Goal: Task Accomplishment & Management: Manage account settings

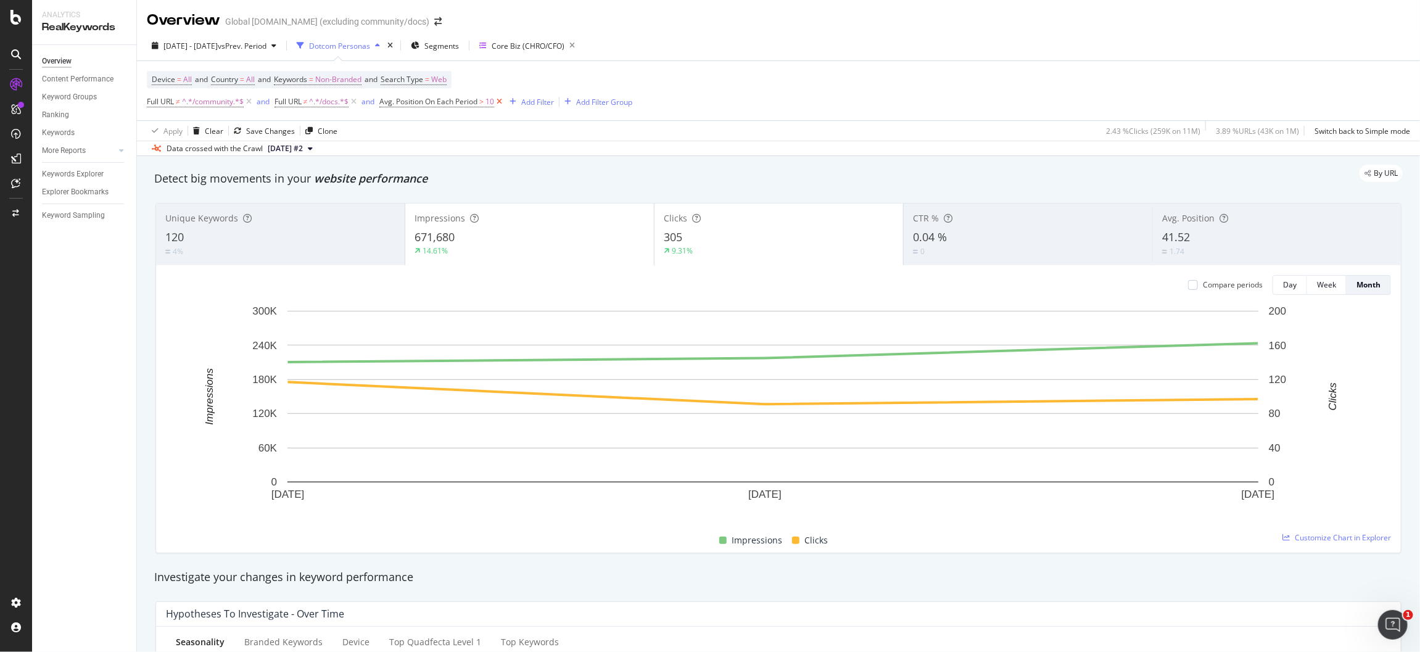
click at [502, 102] on icon at bounding box center [499, 102] width 10 height 12
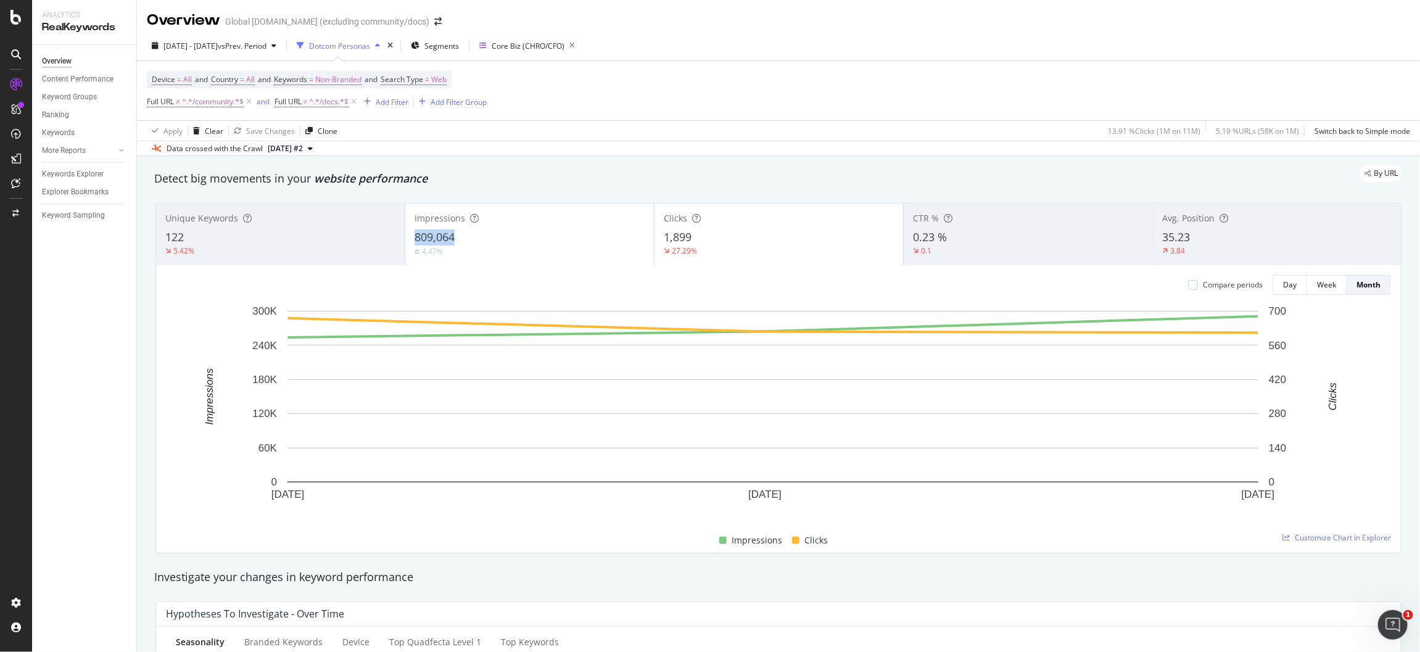
copy span "809,064"
drag, startPoint x: 455, startPoint y: 238, endPoint x: 413, endPoint y: 240, distance: 42.6
click at [415, 240] on div "809,064" at bounding box center [530, 238] width 230 height 16
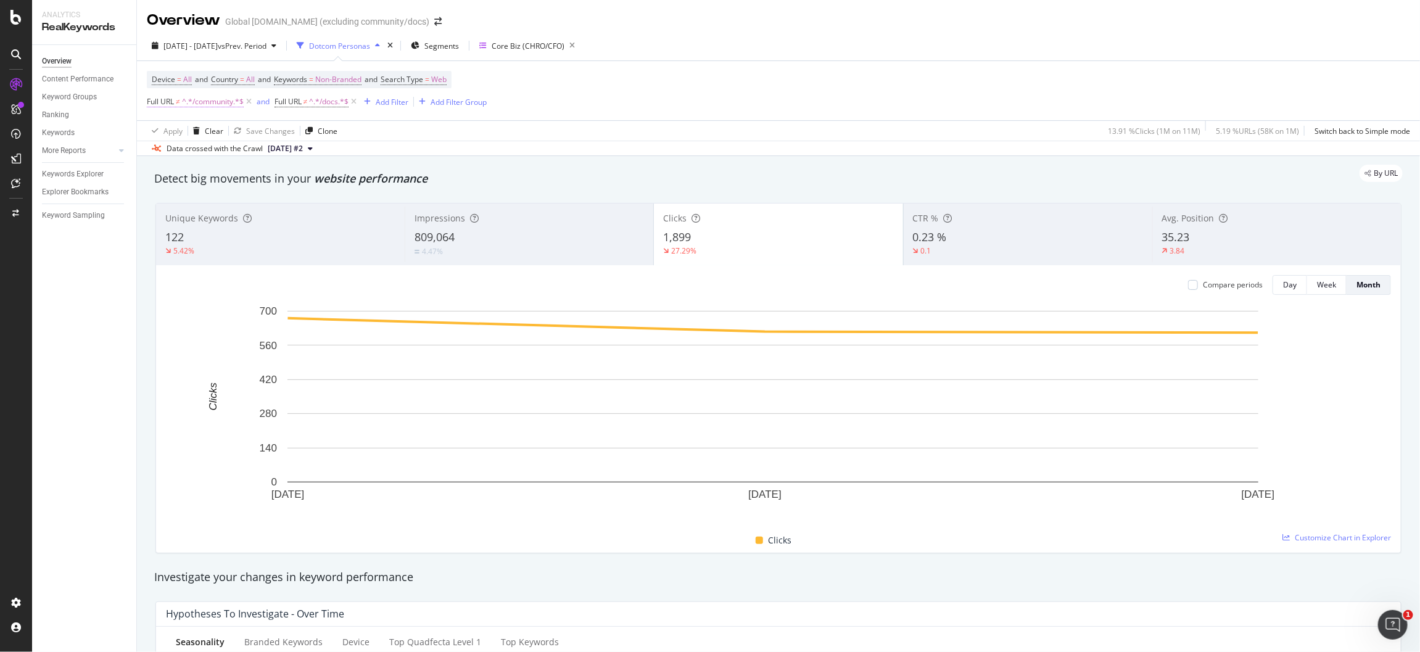
click at [217, 104] on span "^.*/community.*$" at bounding box center [213, 101] width 62 height 17
click at [386, 123] on div "Apply Clear Save Changes Clone 13.91 % Clicks ( 1M on 11M ) 5.19 % URLs ( 58K o…" at bounding box center [778, 130] width 1283 height 20
click at [323, 103] on span "^.*/docs.*$" at bounding box center [328, 101] width 39 height 17
click at [210, 101] on span "^.*/community.*$" at bounding box center [213, 101] width 62 height 17
click at [370, 122] on div "Apply Clear Save Changes Clone 13.91 % Clicks ( 1M on 11M ) 5.19 % URLs ( 58K o…" at bounding box center [778, 130] width 1283 height 20
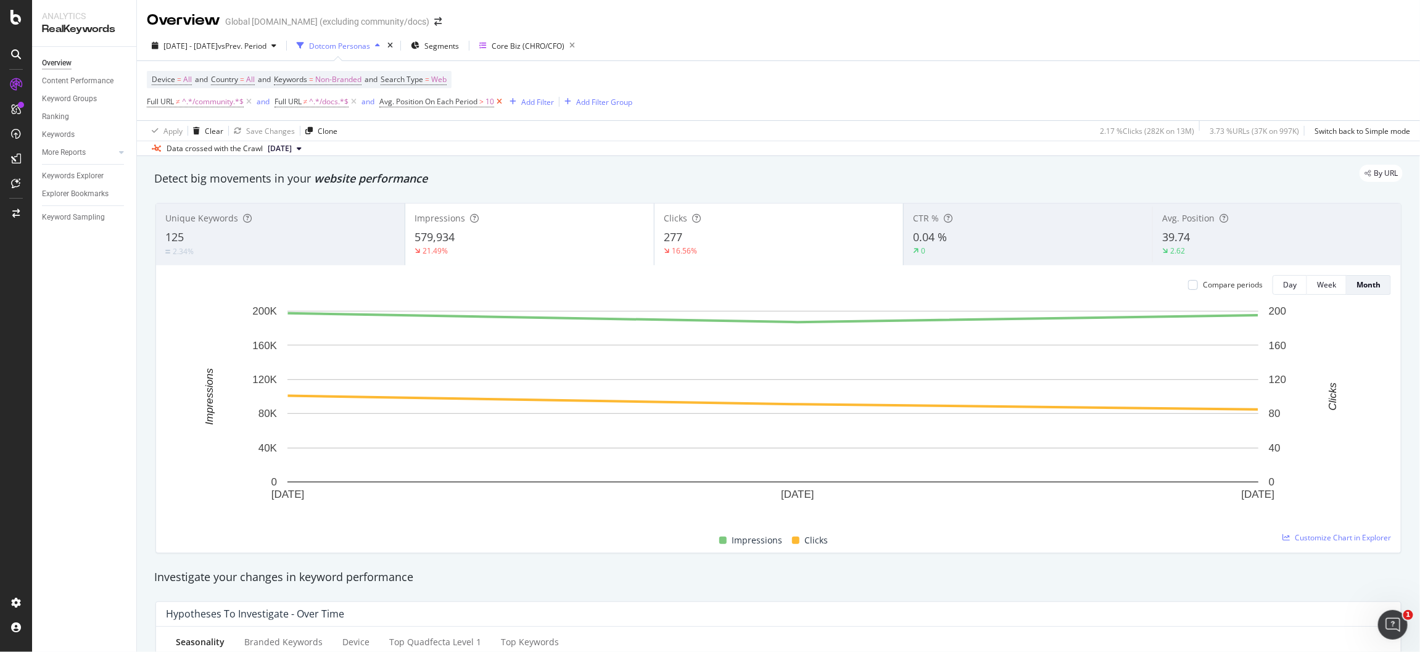
click at [502, 103] on icon at bounding box center [499, 102] width 10 height 12
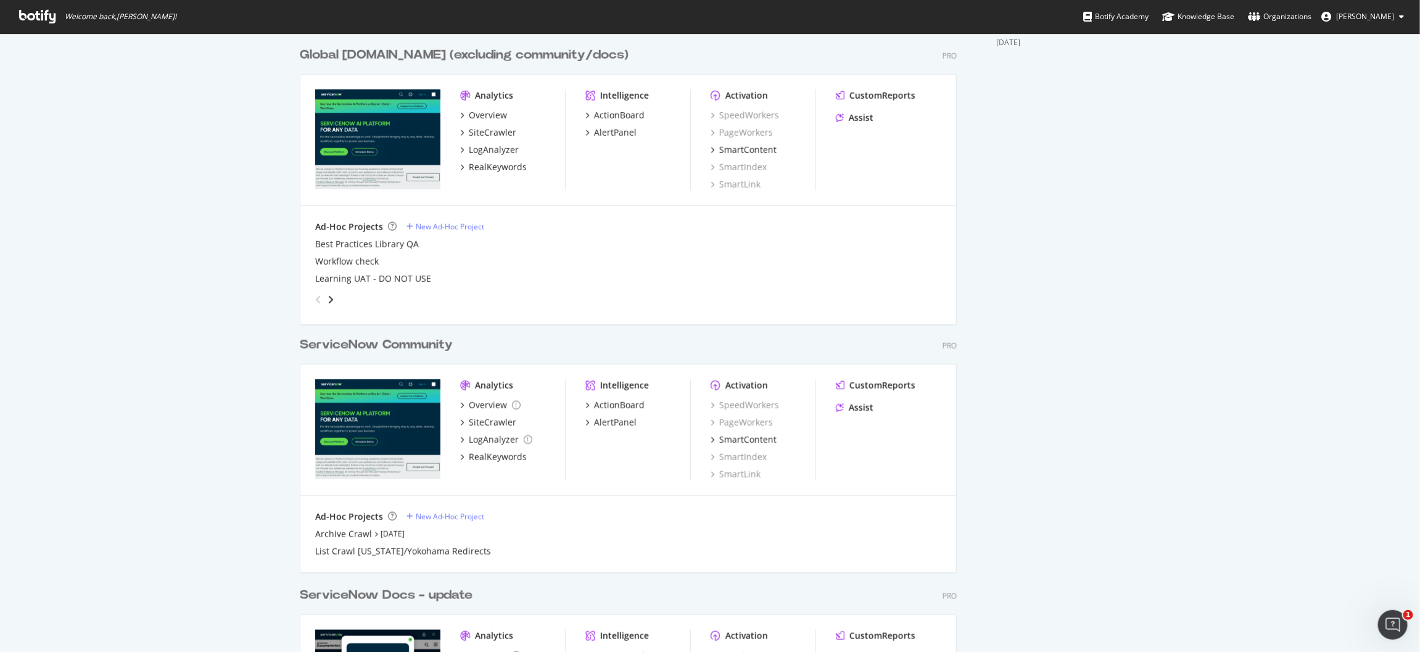
scroll to position [516, 0]
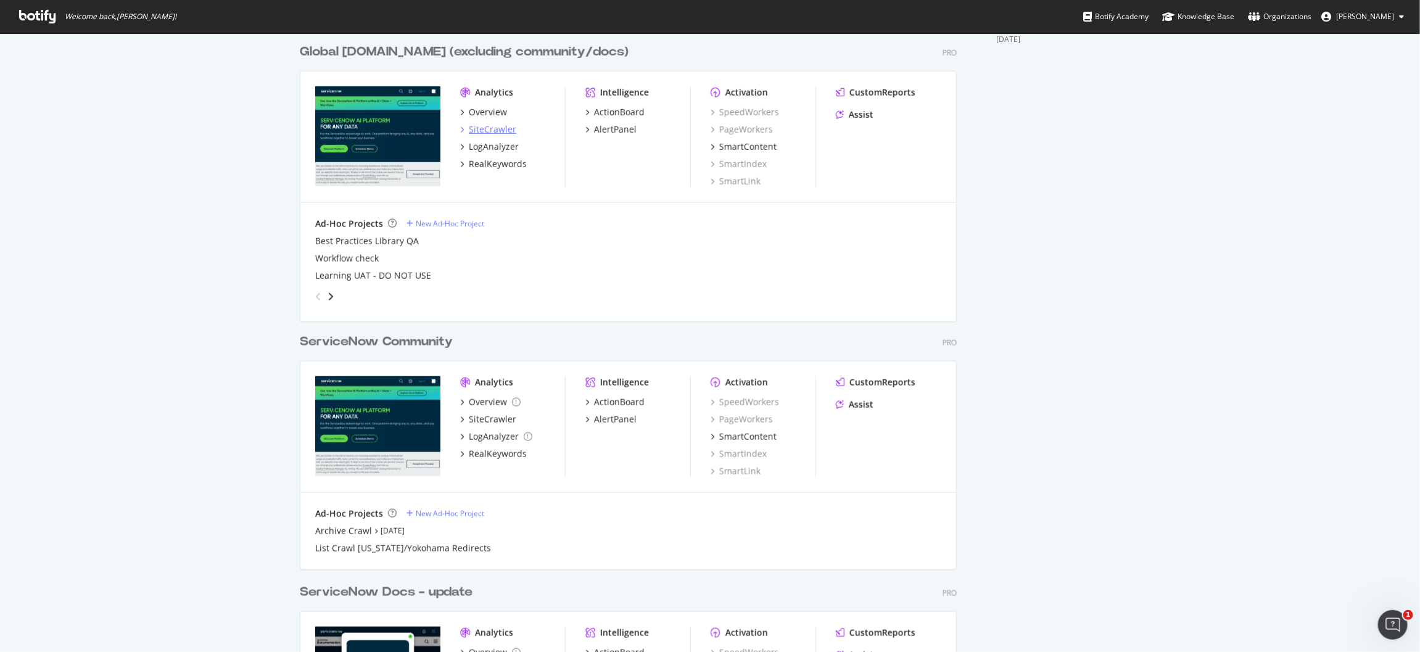
click at [479, 124] on div "SiteCrawler" at bounding box center [493, 129] width 48 height 12
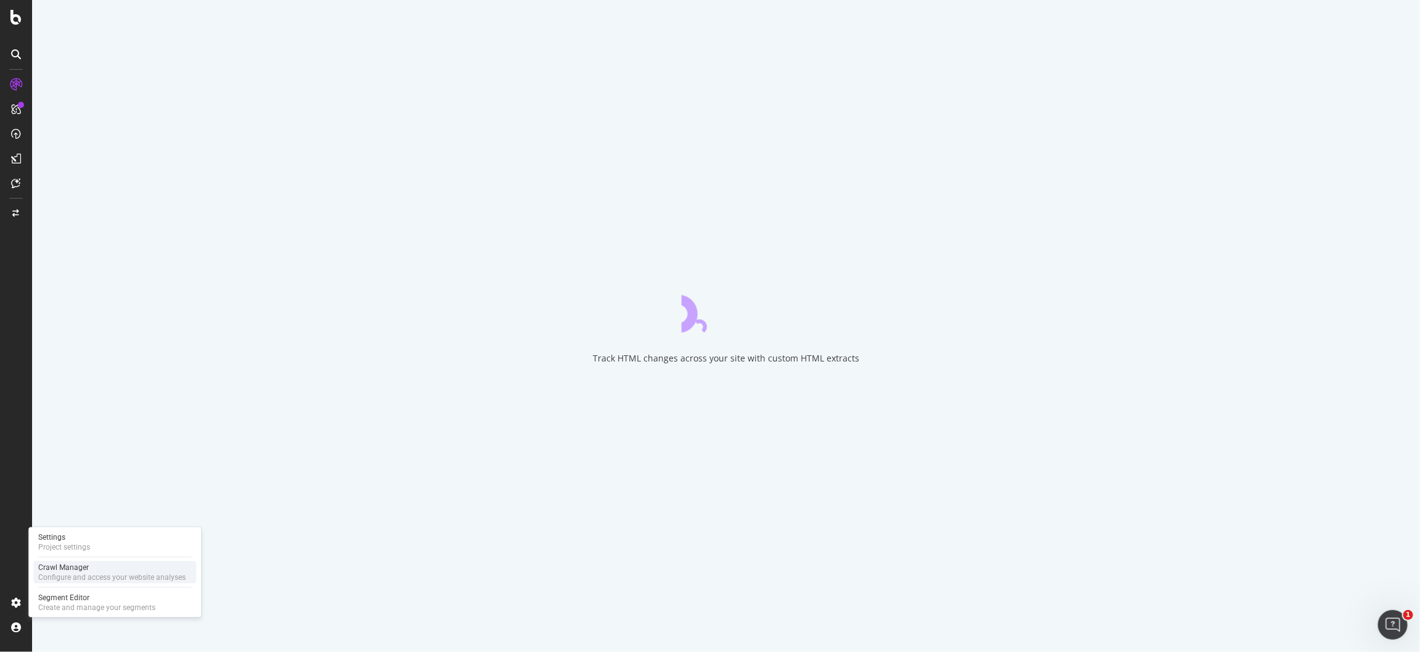
click at [69, 569] on div "Crawl Manager" at bounding box center [111, 568] width 147 height 10
click at [60, 553] on div "Settings Project settings" at bounding box center [114, 542] width 163 height 22
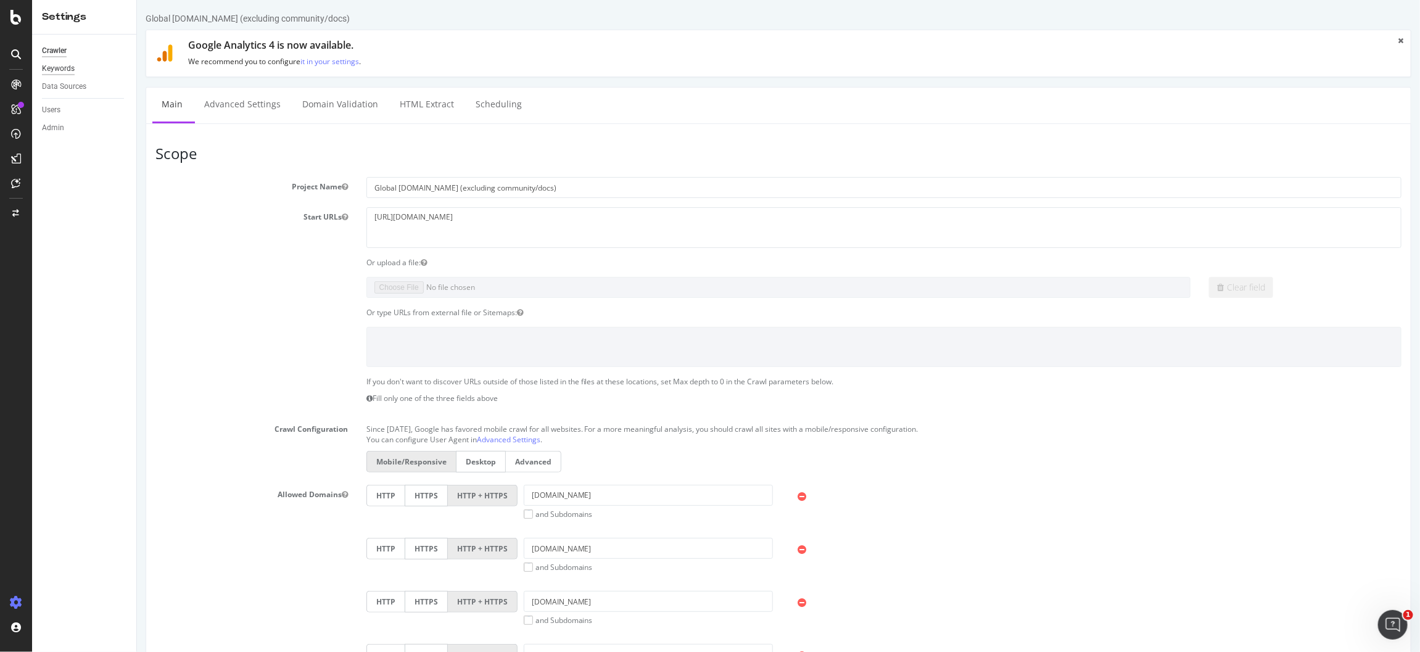
click at [66, 69] on div "Keywords" at bounding box center [58, 68] width 33 height 13
